Goal: Task Accomplishment & Management: Manage account settings

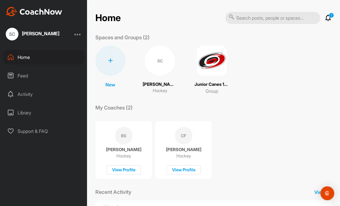
click at [156, 60] on div "SC" at bounding box center [160, 61] width 30 height 30
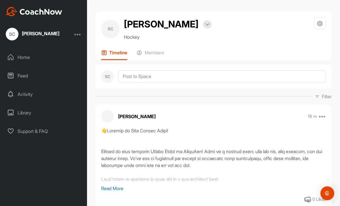
click at [156, 51] on p "Members" at bounding box center [155, 53] width 20 height 6
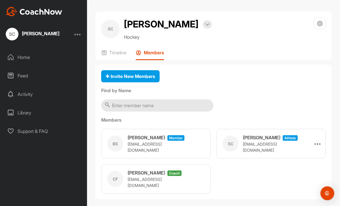
click at [24, 56] on div "Home" at bounding box center [43, 57] width 81 height 14
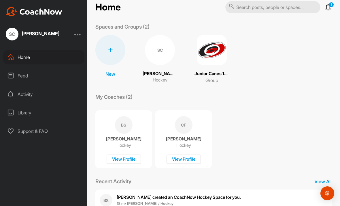
scroll to position [10, 0]
click at [210, 53] on img at bounding box center [212, 50] width 30 height 30
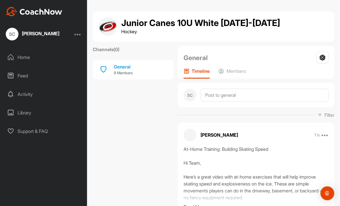
click at [123, 67] on div "General" at bounding box center [123, 66] width 19 height 7
click at [29, 78] on div "Feed" at bounding box center [43, 75] width 81 height 14
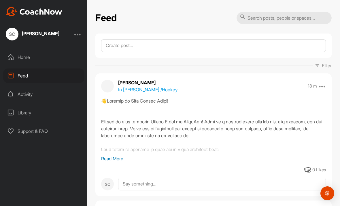
click at [120, 159] on p "Read More" at bounding box center [213, 158] width 225 height 7
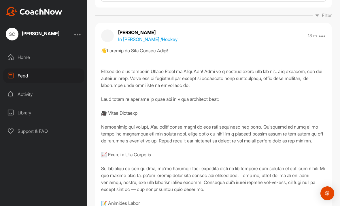
scroll to position [47, 0]
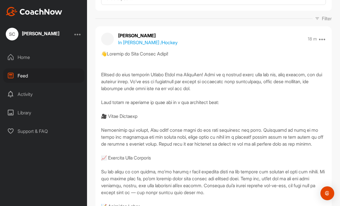
click at [34, 115] on div "Library" at bounding box center [43, 112] width 81 height 14
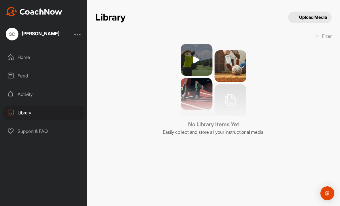
click at [27, 94] on div "Activity" at bounding box center [43, 94] width 81 height 14
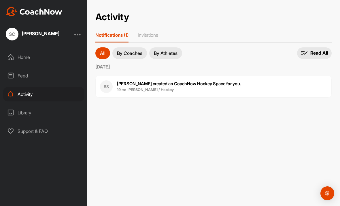
click at [207, 87] on span "19 m • [PERSON_NAME] / Hockey" at bounding box center [179, 90] width 124 height 6
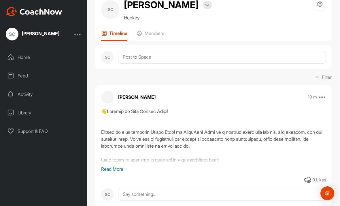
scroll to position [19, 0]
click at [119, 171] on p "Read More" at bounding box center [213, 168] width 225 height 7
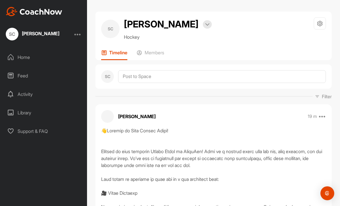
scroll to position [0, 0]
click at [205, 23] on img at bounding box center [207, 24] width 4 height 3
click at [262, 37] on div "SC [PERSON_NAME] Bookings Hockey Space Settings Your Notifications Leave Space" at bounding box center [213, 28] width 225 height 23
click at [321, 23] on icon at bounding box center [320, 23] width 7 height 7
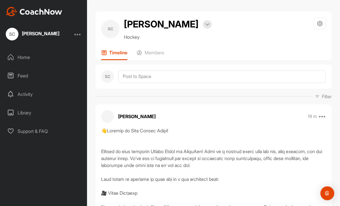
click at [80, 34] on div at bounding box center [77, 34] width 7 height 7
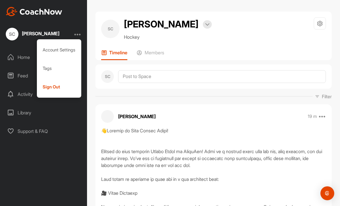
click at [69, 50] on div "Account Settings" at bounding box center [59, 50] width 45 height 18
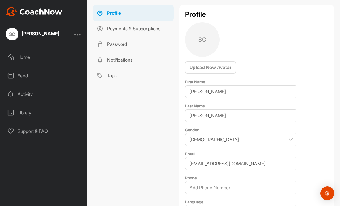
scroll to position [37, 0]
click at [223, 94] on input "[PERSON_NAME]" at bounding box center [241, 91] width 112 height 13
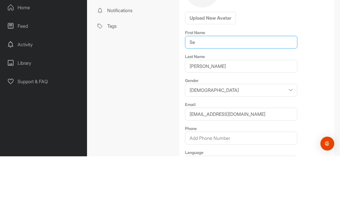
type input "S"
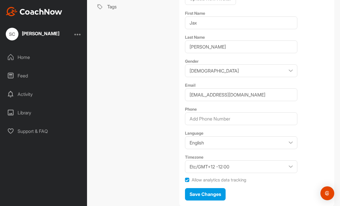
scroll to position [106, 0]
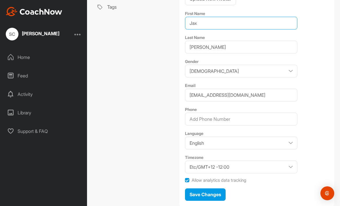
type input "Jax"
click at [214, 191] on span "Save Changes" at bounding box center [205, 194] width 31 height 6
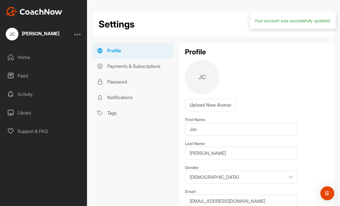
scroll to position [0, 0]
click at [32, 50] on div "Home" at bounding box center [43, 57] width 81 height 14
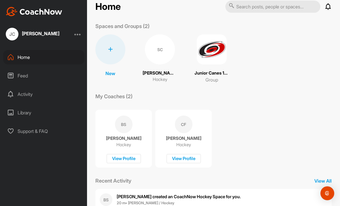
scroll to position [10, 0]
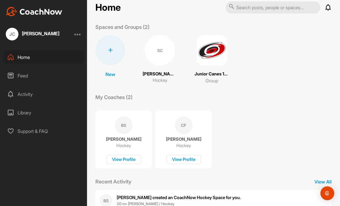
click at [178, 189] on div "BS [PERSON_NAME] created an CoachNow Hockey Space for you. 20 m • [PERSON_NAME]…" at bounding box center [213, 199] width 236 height 21
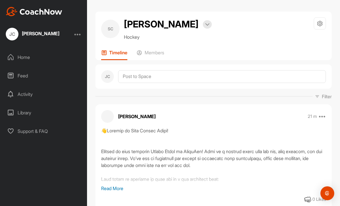
click at [157, 24] on h2 "[PERSON_NAME]" at bounding box center [161, 24] width 75 height 14
click at [154, 27] on h2 "[PERSON_NAME]" at bounding box center [161, 24] width 75 height 14
click at [37, 52] on div "Home" at bounding box center [43, 57] width 81 height 14
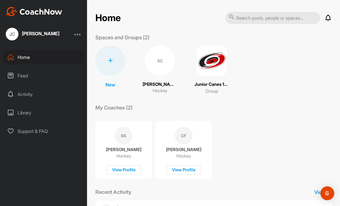
click at [159, 62] on div "SC" at bounding box center [160, 61] width 30 height 30
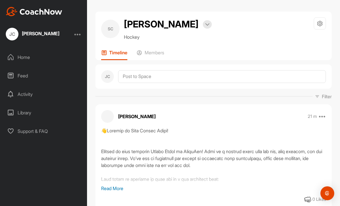
click at [205, 25] on img at bounding box center [207, 24] width 4 height 3
click at [150, 23] on h2 "[PERSON_NAME]" at bounding box center [161, 24] width 75 height 14
click at [107, 31] on div "SC" at bounding box center [110, 29] width 18 height 18
click at [117, 27] on div "SC" at bounding box center [110, 29] width 18 height 18
click at [142, 20] on h2 "[PERSON_NAME]" at bounding box center [161, 24] width 75 height 14
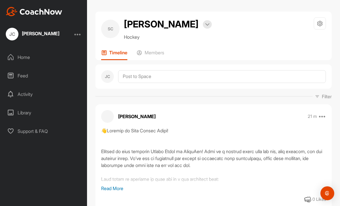
click at [78, 35] on div at bounding box center [77, 34] width 7 height 7
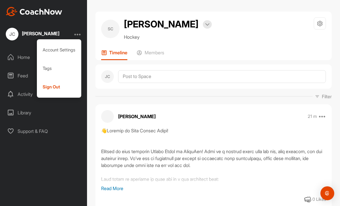
click at [63, 153] on div "JC Jax Cantwell Account Settings Tags Sign Out Home Feed Activity Library Suppo…" at bounding box center [43, 103] width 87 height 206
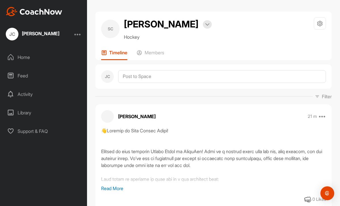
click at [31, 59] on div "Home" at bounding box center [43, 57] width 81 height 14
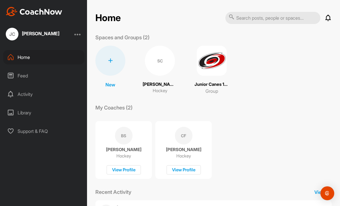
click at [162, 87] on p "[PERSON_NAME]" at bounding box center [160, 84] width 35 height 7
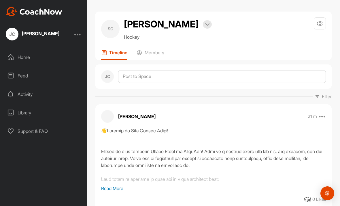
click at [158, 54] on p "Members" at bounding box center [155, 53] width 20 height 6
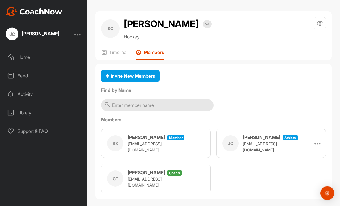
scroll to position [18, 0]
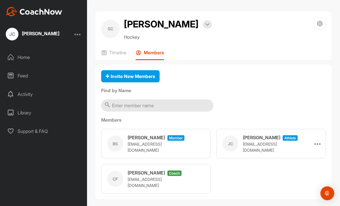
click at [318, 140] on icon at bounding box center [318, 143] width 7 height 7
click at [317, 172] on div "BS Brian Sculley Member brianmsculley@gmail.com JC Jax Cantwell athlete noclawz…" at bounding box center [213, 161] width 225 height 65
click at [119, 55] on p "Timeline" at bounding box center [117, 53] width 17 height 6
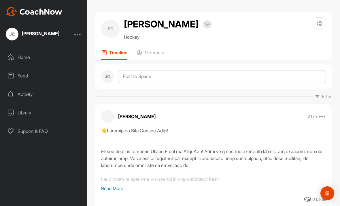
click at [29, 56] on div "Home" at bounding box center [43, 57] width 81 height 14
